Goal: Task Accomplishment & Management: Use online tool/utility

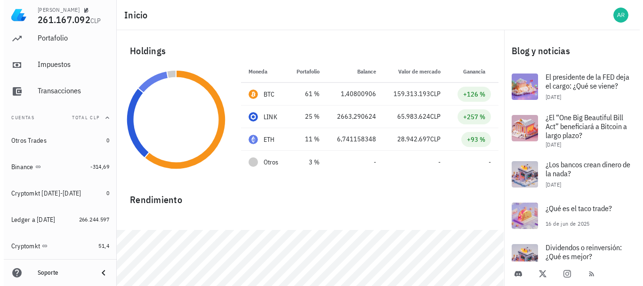
scroll to position [47, 0]
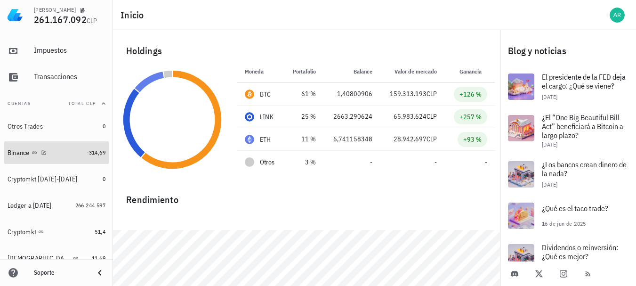
click at [15, 151] on div "Binance" at bounding box center [19, 153] width 22 height 8
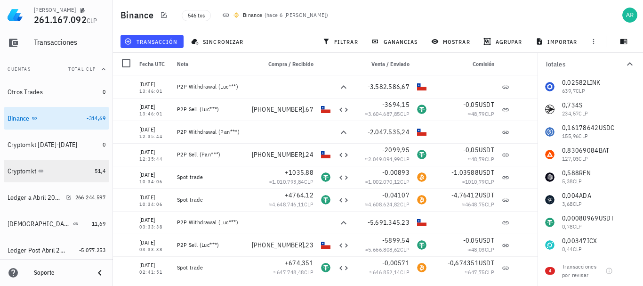
scroll to position [94, 0]
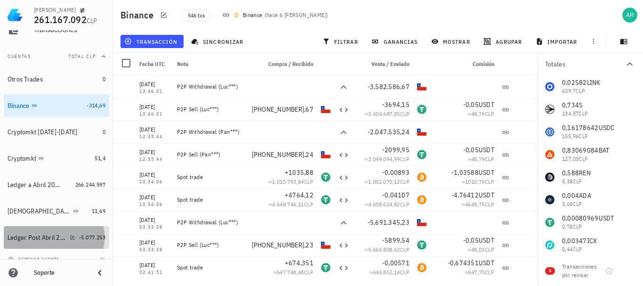
click at [28, 232] on div "Ledger Post Abril 2025" at bounding box center [42, 237] width 68 height 20
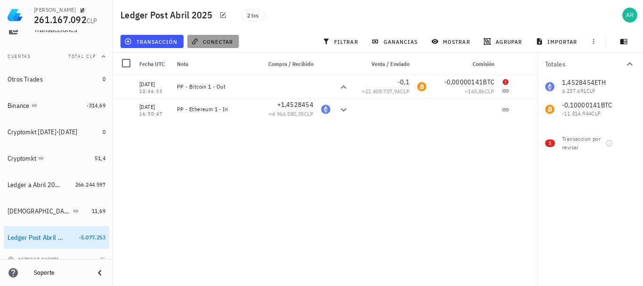
click at [216, 42] on span "conectar" at bounding box center [213, 42] width 40 height 8
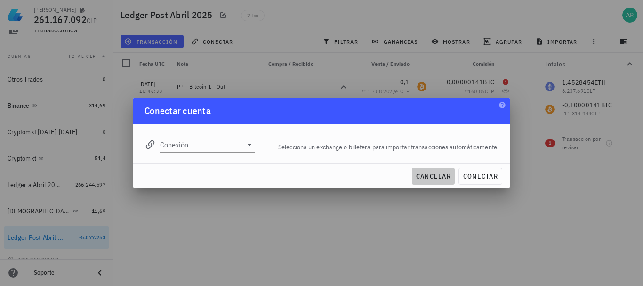
click at [451, 181] on button "cancelar" at bounding box center [433, 176] width 43 height 17
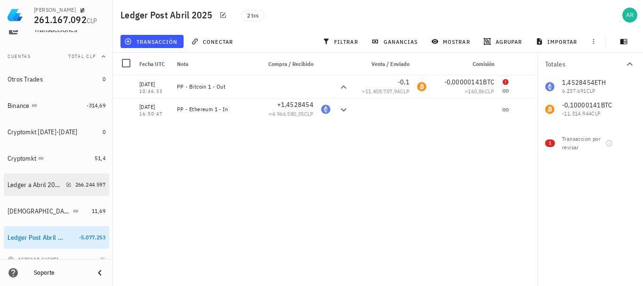
scroll to position [104, 0]
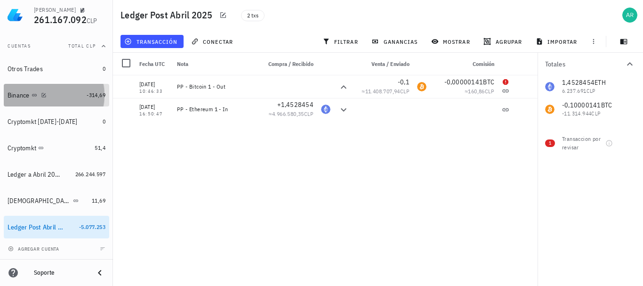
click at [24, 93] on div "Binance" at bounding box center [19, 95] width 22 height 8
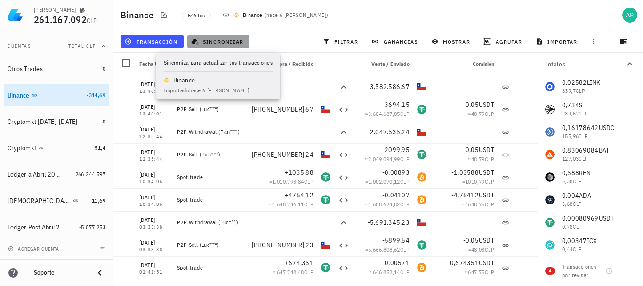
click at [224, 43] on span "sincronizar" at bounding box center [218, 42] width 50 height 8
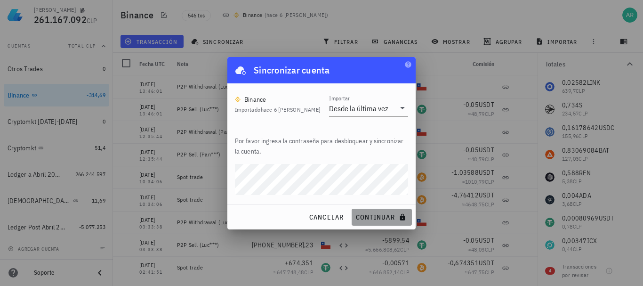
click at [383, 216] on span "continuar" at bounding box center [381, 217] width 53 height 8
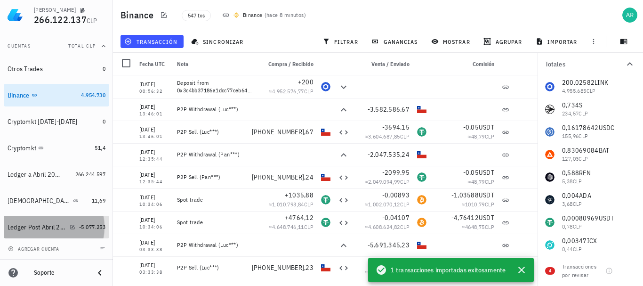
click at [33, 228] on div "Ledger Post Abril 2025" at bounding box center [37, 227] width 58 height 8
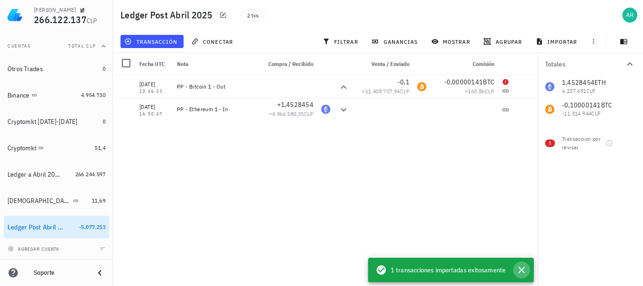
click at [526, 272] on icon "button" at bounding box center [521, 269] width 11 height 11
